Goal: Information Seeking & Learning: Learn about a topic

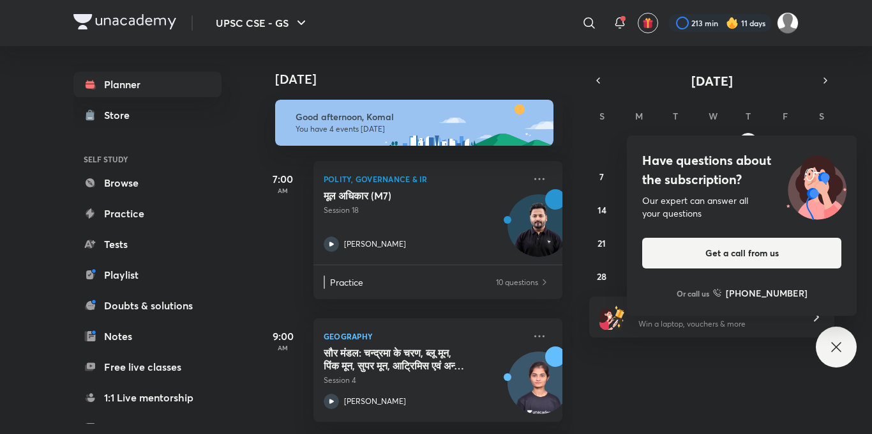
scroll to position [188, 0]
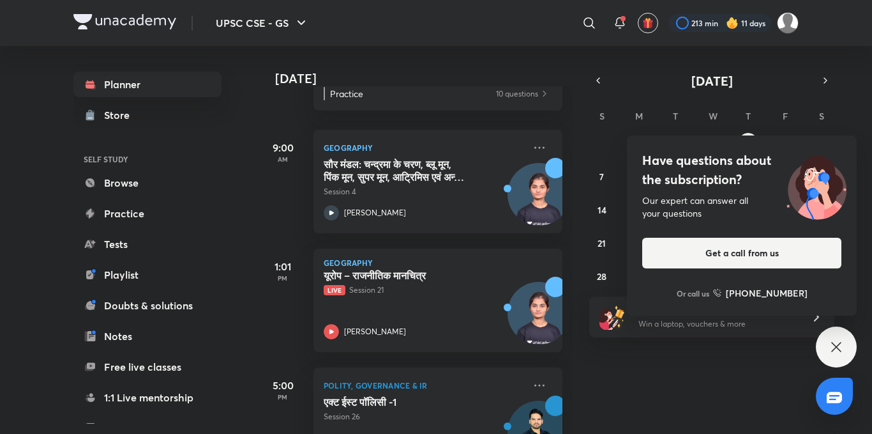
click at [846, 340] on div "Have questions about the subscription? Our expert can answer all your questions…" at bounding box center [836, 346] width 41 height 41
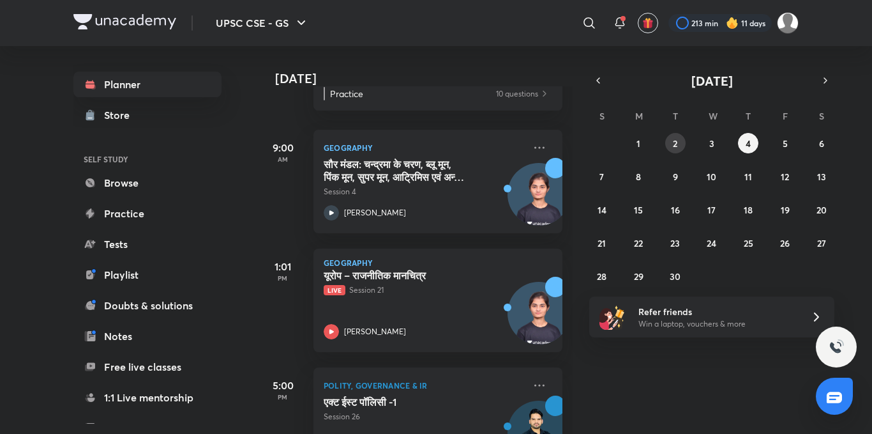
click at [670, 152] on div "31 1 2 3 4 5 6 7 8 9 10 11 12 13 14 15 16 17 18 19 20 21 22 23 24 25 26 27 28 2…" at bounding box center [711, 209] width 245 height 153
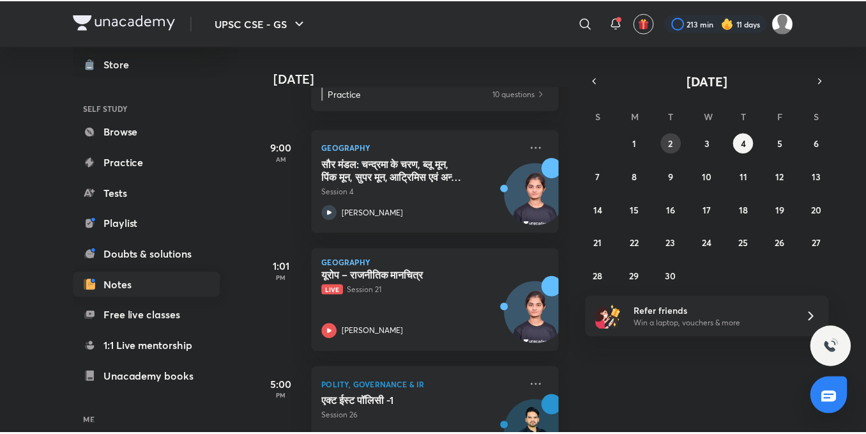
scroll to position [141, 0]
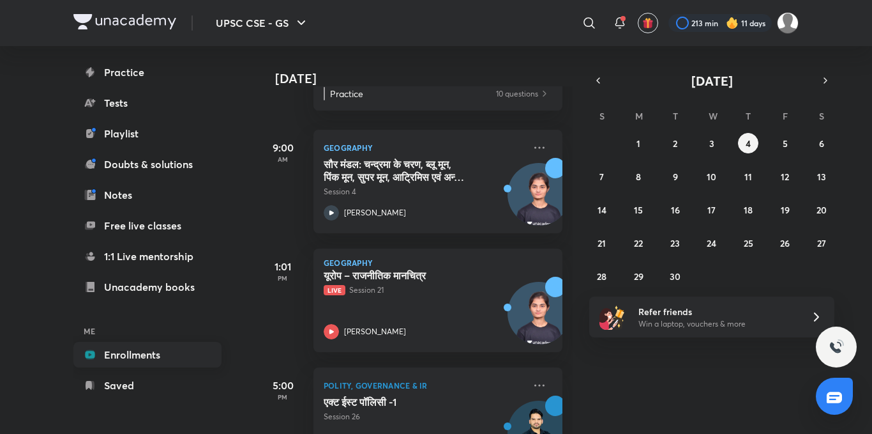
drag, startPoint x: 98, startPoint y: 356, endPoint x: 98, endPoint y: 347, distance: 9.0
click at [98, 357] on link "Enrollments" at bounding box center [147, 355] width 148 height 26
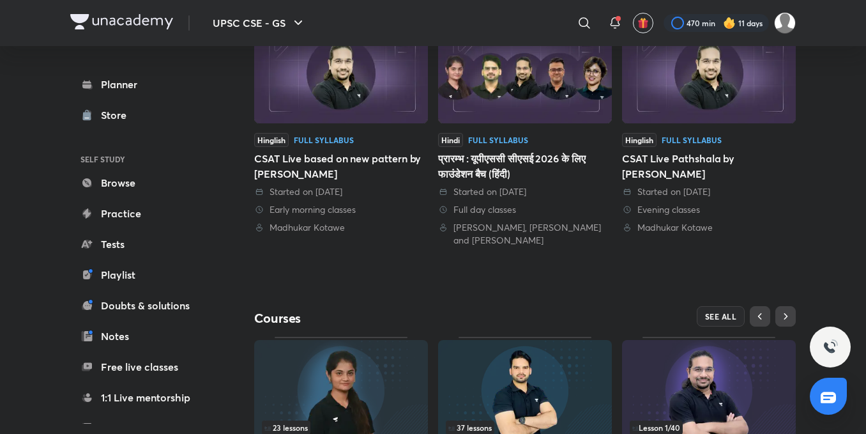
scroll to position [460, 0]
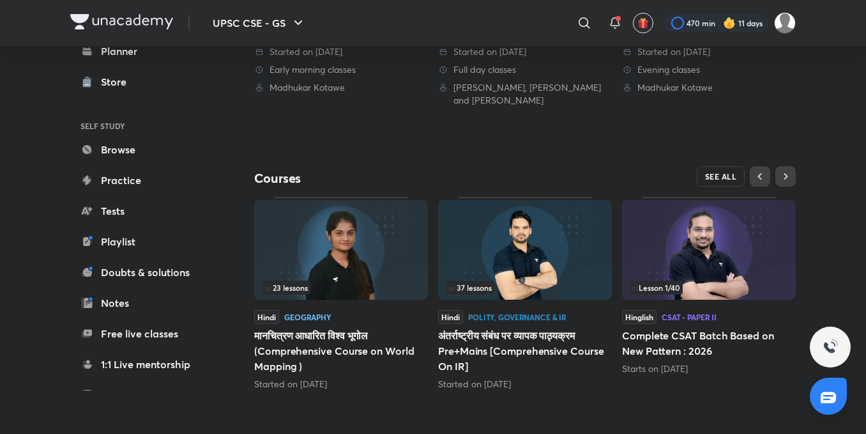
click at [712, 179] on span "SEE ALL" at bounding box center [721, 176] width 32 height 9
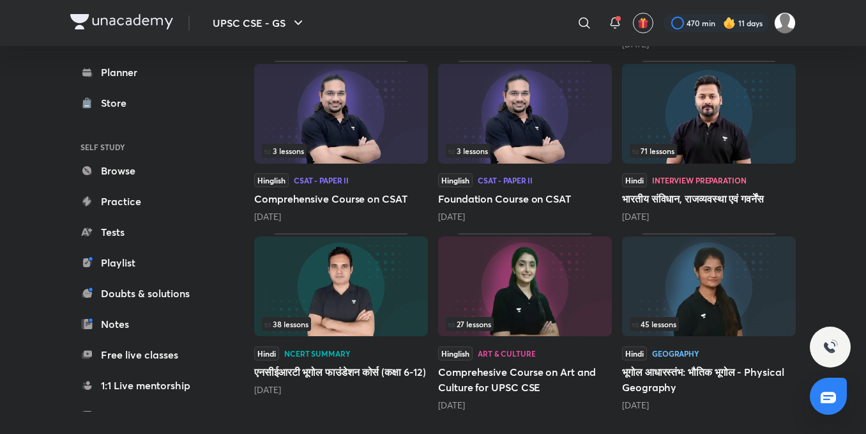
scroll to position [577, 0]
click at [670, 301] on img at bounding box center [709, 286] width 174 height 100
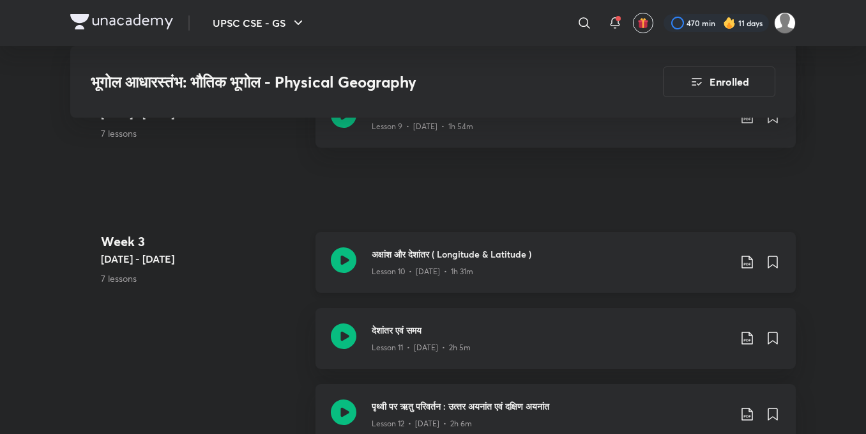
scroll to position [1896, 0]
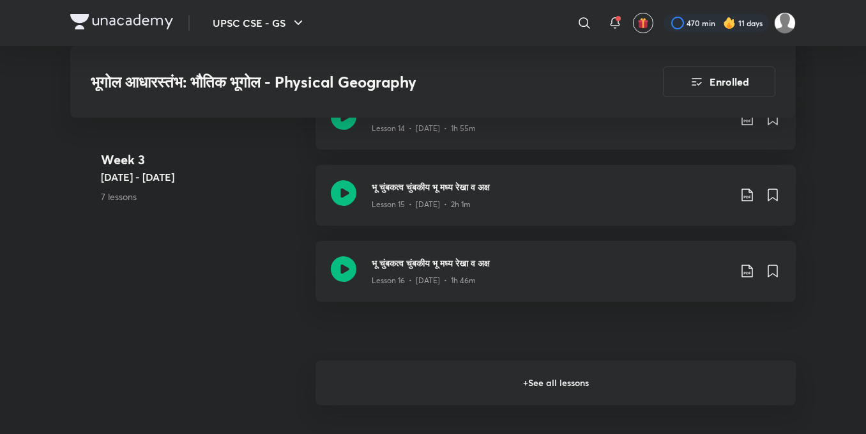
drag, startPoint x: 441, startPoint y: 372, endPoint x: 453, endPoint y: 357, distance: 19.0
click at [441, 372] on h6 "+ See all lessons" at bounding box center [555, 382] width 480 height 45
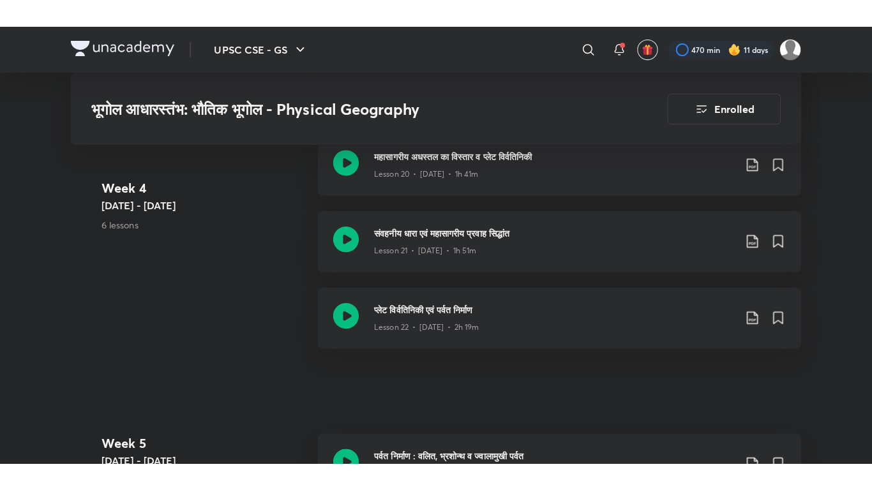
scroll to position [2406, 0]
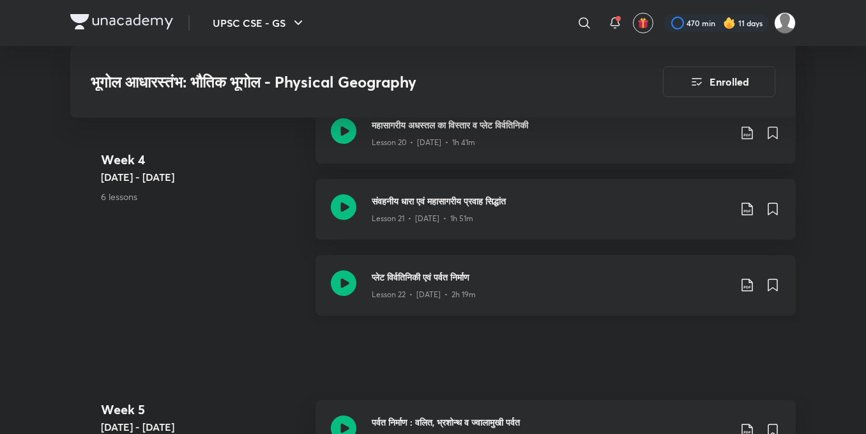
click at [349, 281] on icon at bounding box center [344, 283] width 26 height 26
